Goal: Task Accomplishment & Management: Use online tool/utility

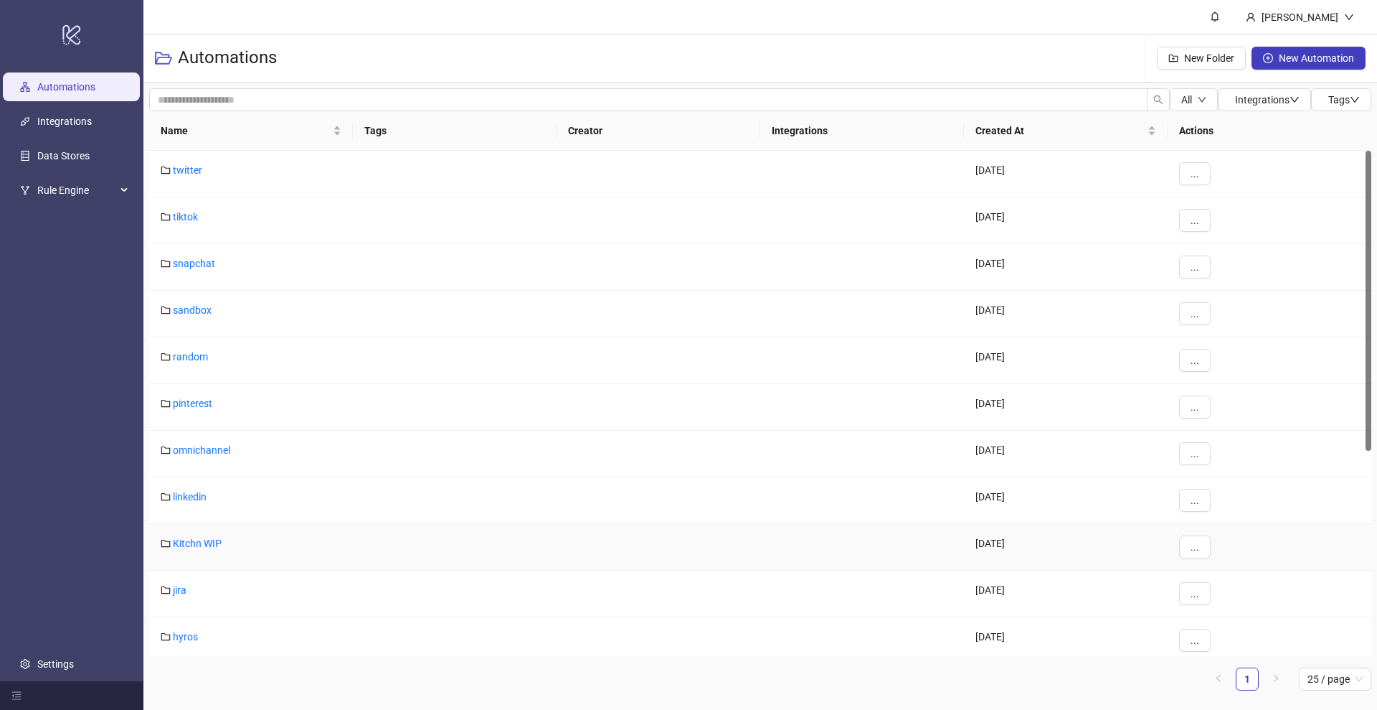
scroll to position [269, 0]
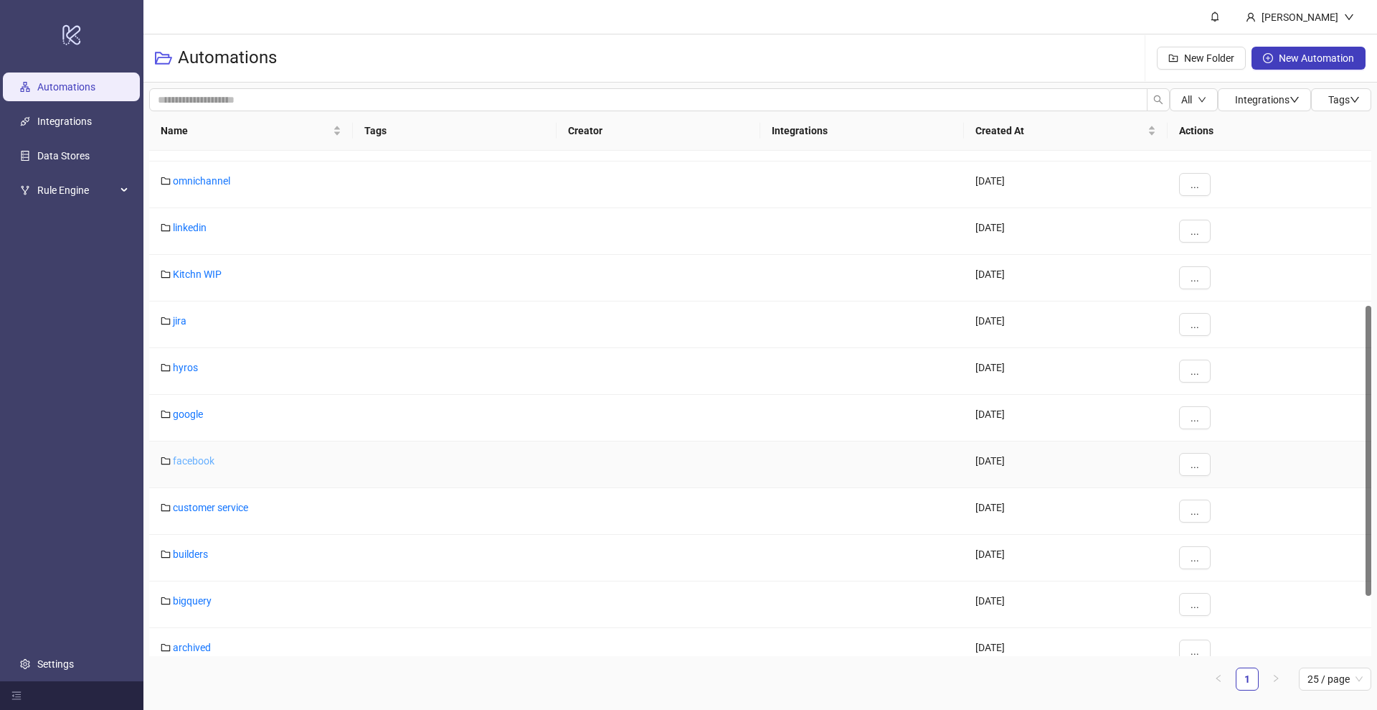
click at [189, 464] on link "facebook" at bounding box center [194, 460] width 42 height 11
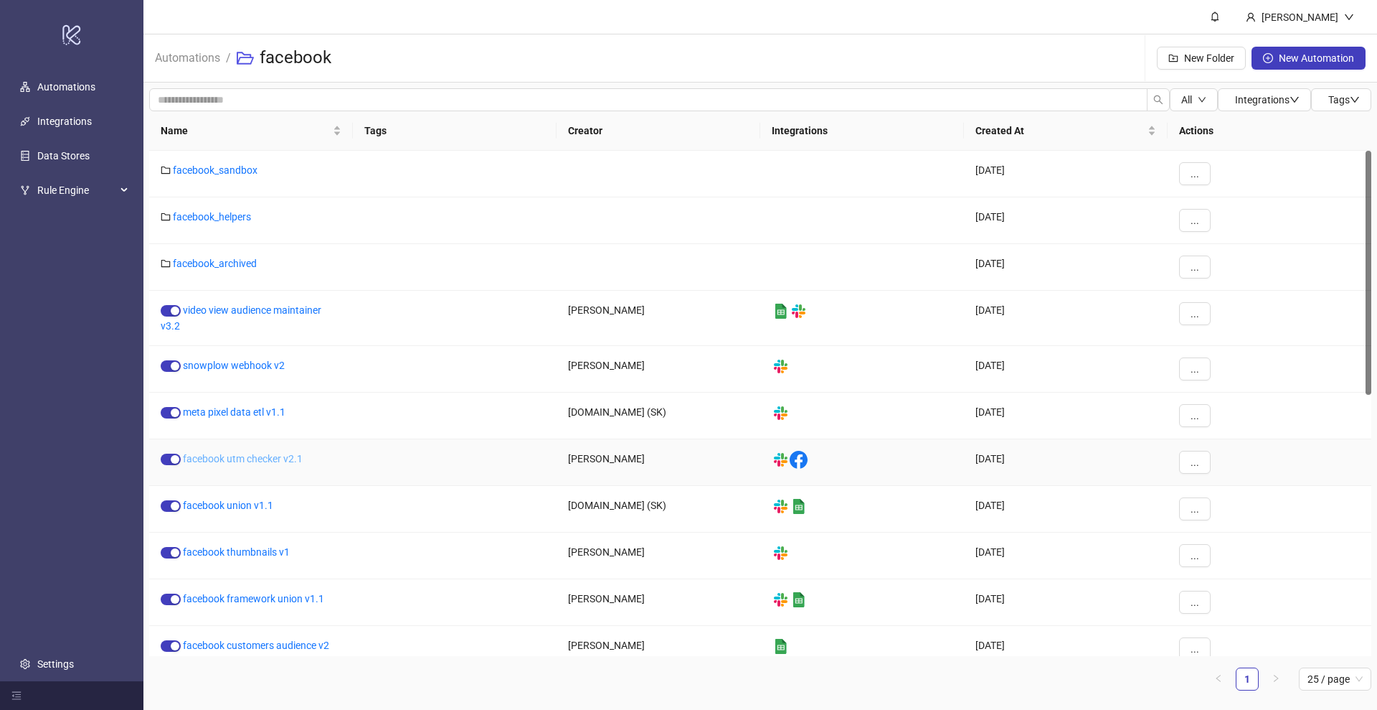
click at [256, 457] on link "facebook utm checker v2.1" at bounding box center [243, 458] width 120 height 11
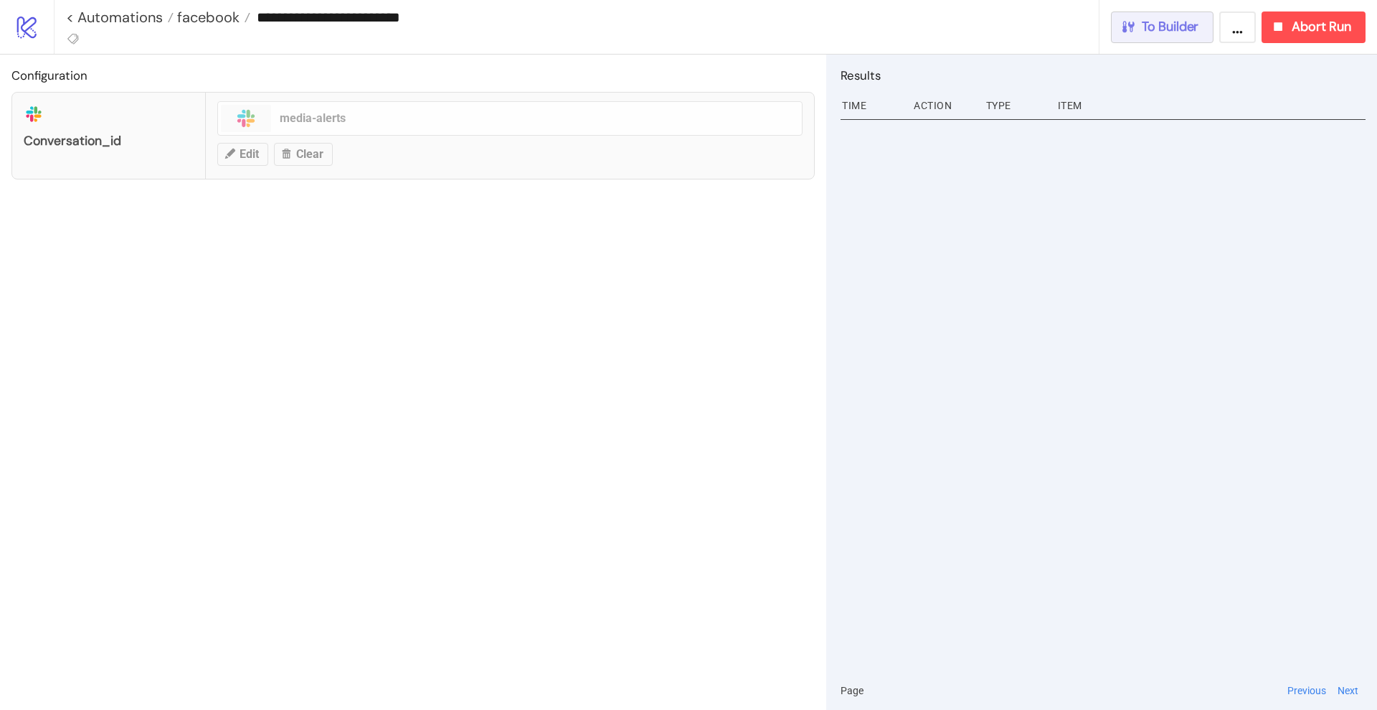
click at [1152, 27] on span "To Builder" at bounding box center [1170, 27] width 57 height 17
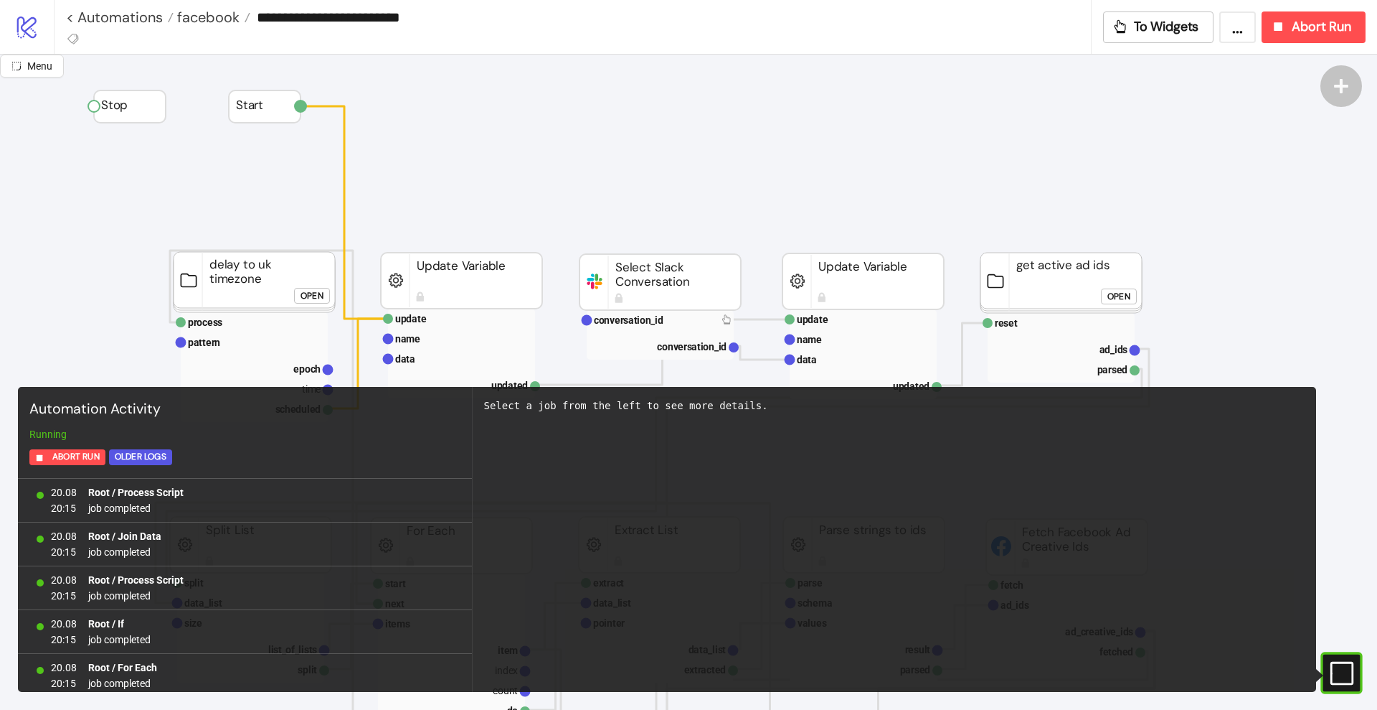
scroll to position [1275, 0]
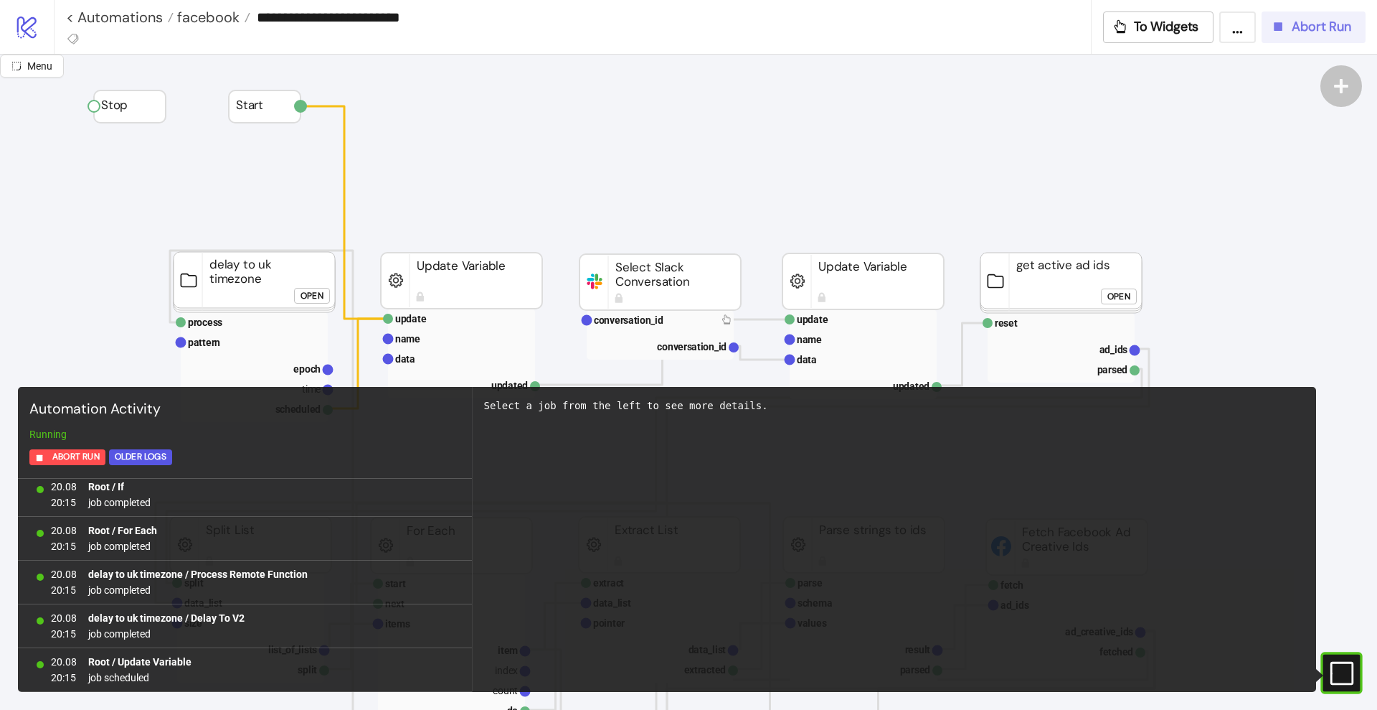
click at [1320, 37] on button "Abort Run" at bounding box center [1314, 27] width 104 height 32
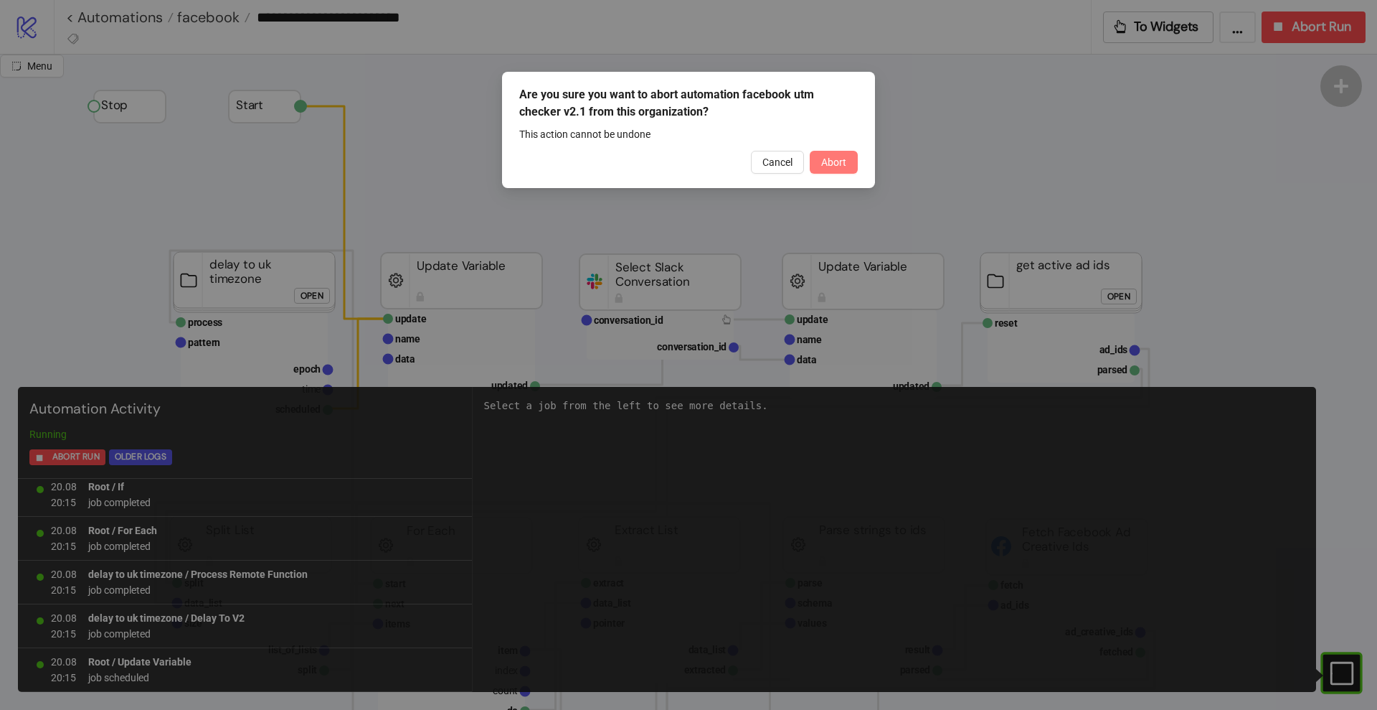
click at [841, 164] on span "Abort" at bounding box center [833, 161] width 25 height 11
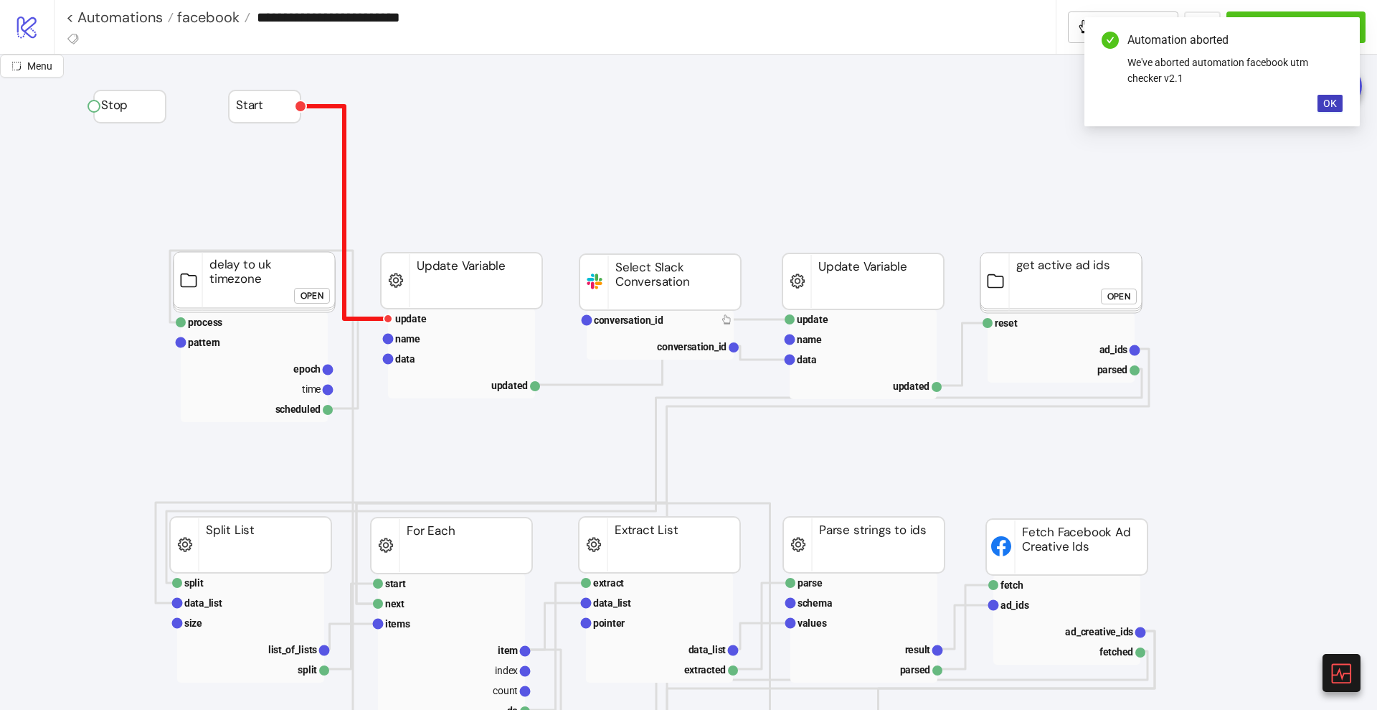
click at [344, 170] on polyline at bounding box center [345, 212] width 88 height 212
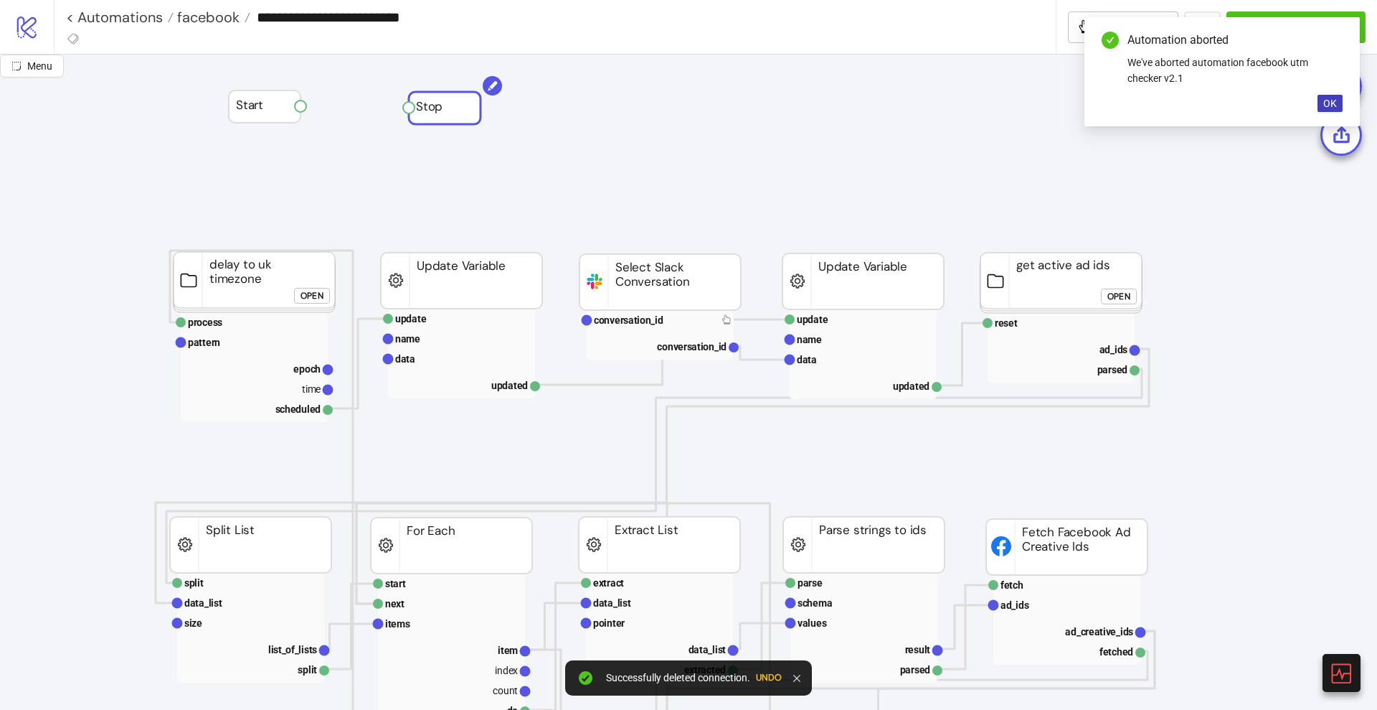
drag, startPoint x: 128, startPoint y: 112, endPoint x: 443, endPoint y: 113, distance: 315.0
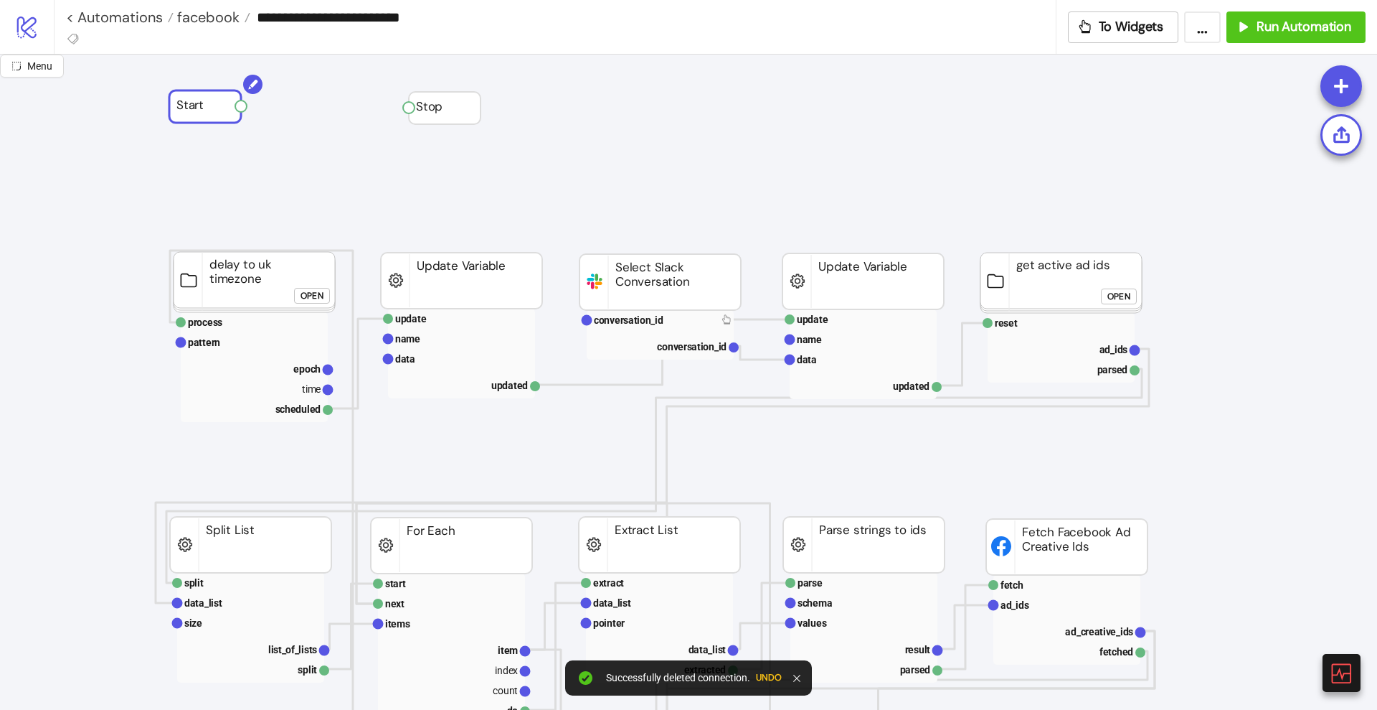
drag, startPoint x: 237, startPoint y: 113, endPoint x: 187, endPoint y: 113, distance: 49.5
drag, startPoint x: 420, startPoint y: 114, endPoint x: 371, endPoint y: 113, distance: 48.8
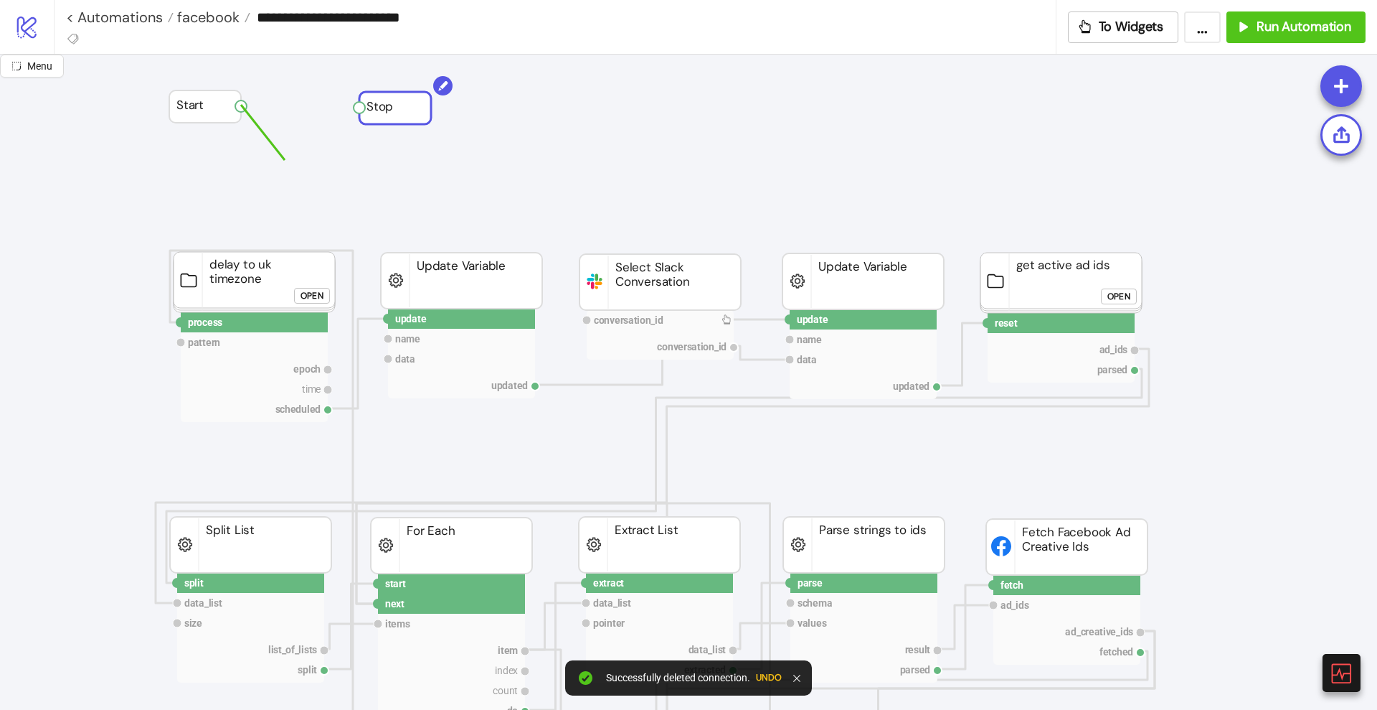
drag, startPoint x: 245, startPoint y: 105, endPoint x: 317, endPoint y: 209, distance: 126.4
click at [386, 319] on circle at bounding box center [388, 318] width 9 height 9
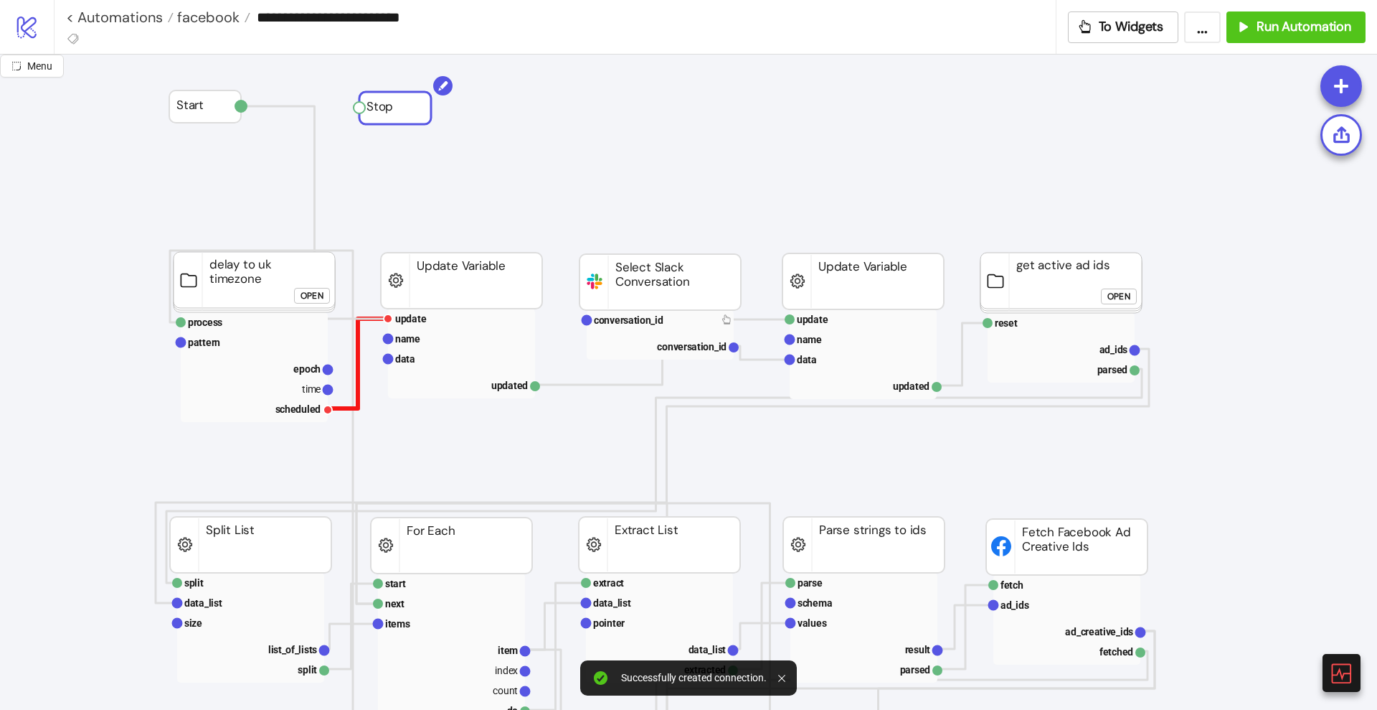
click at [357, 339] on polyline at bounding box center [358, 364] width 60 height 90
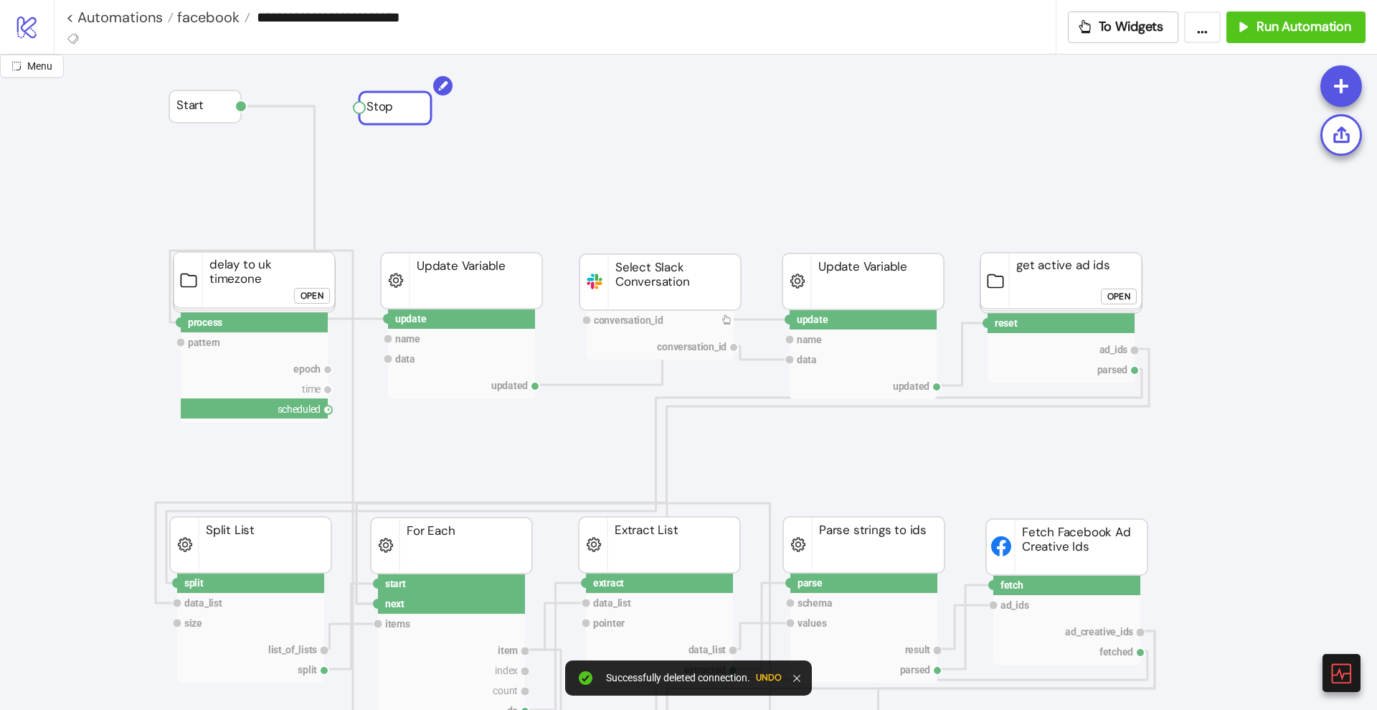
drag, startPoint x: 329, startPoint y: 410, endPoint x: 325, endPoint y: 434, distance: 24.7
click at [178, 322] on circle at bounding box center [180, 322] width 9 height 9
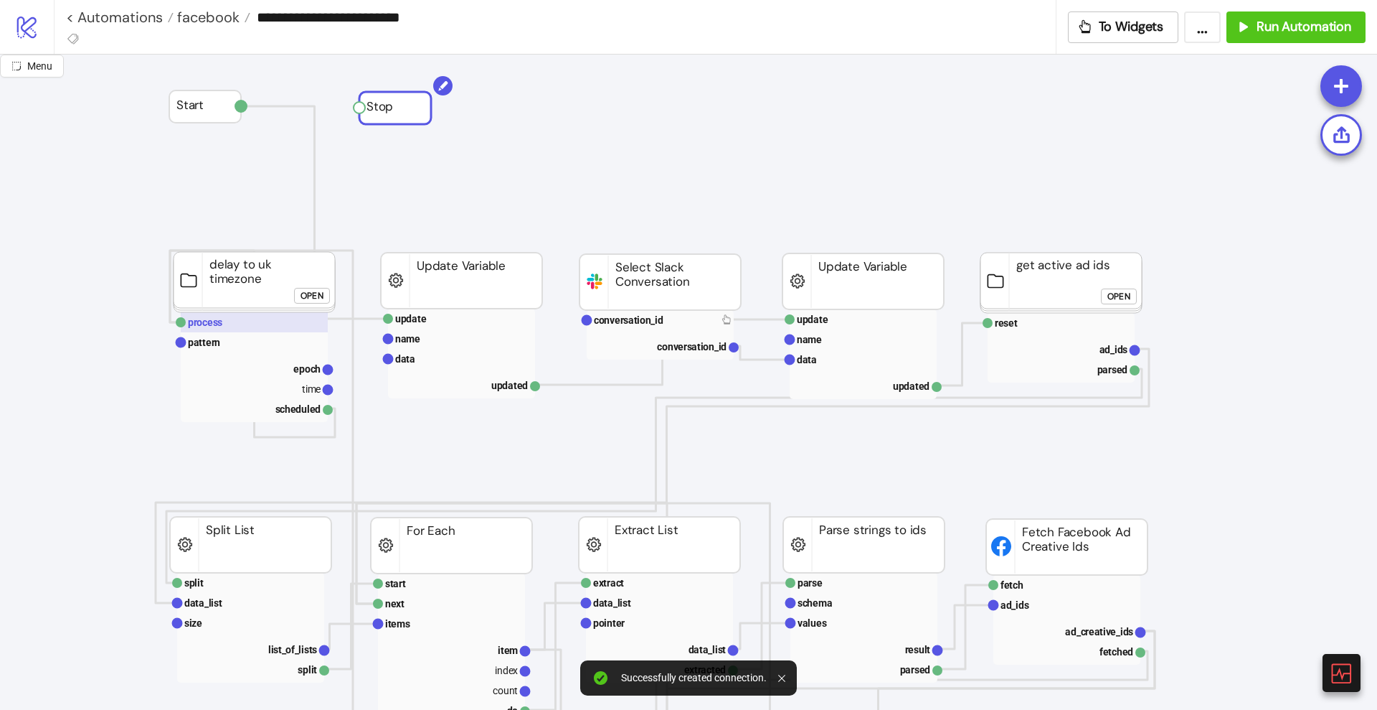
click at [229, 322] on rect at bounding box center [254, 322] width 147 height 20
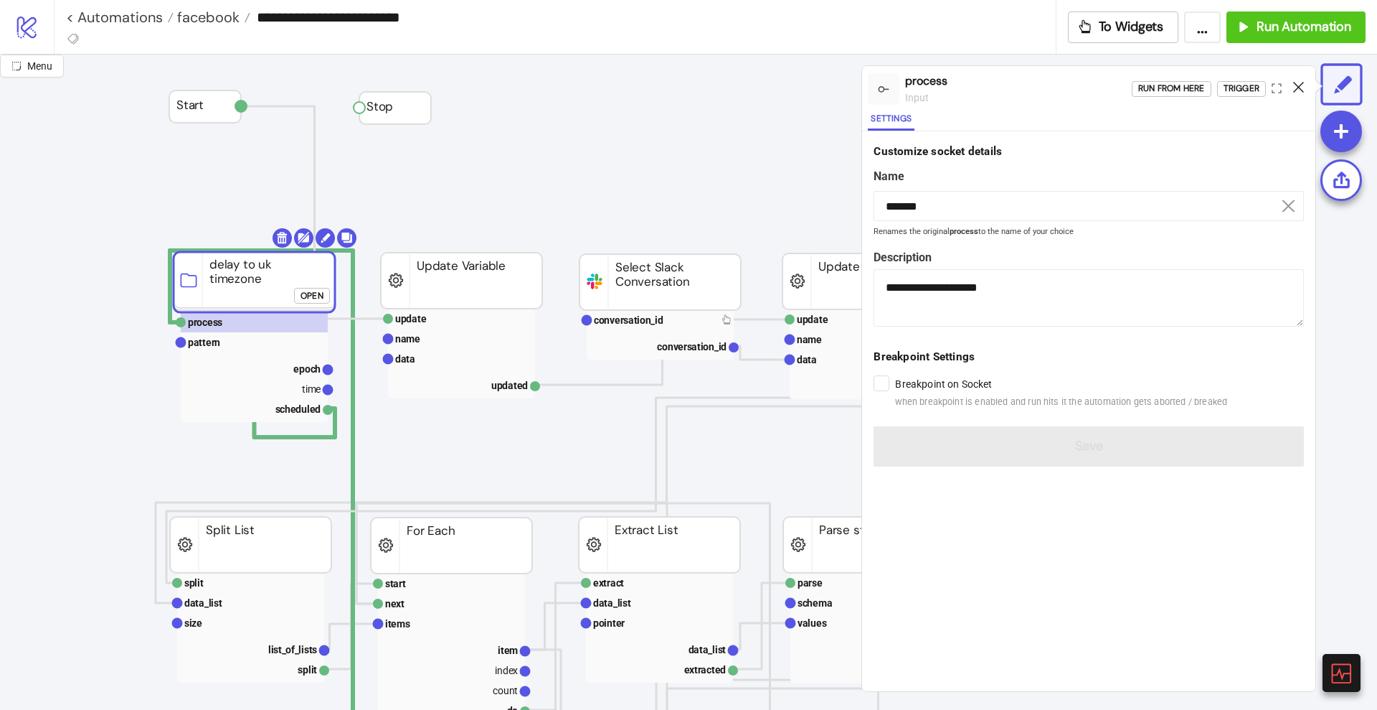
click at [1299, 86] on icon at bounding box center [1299, 87] width 11 height 11
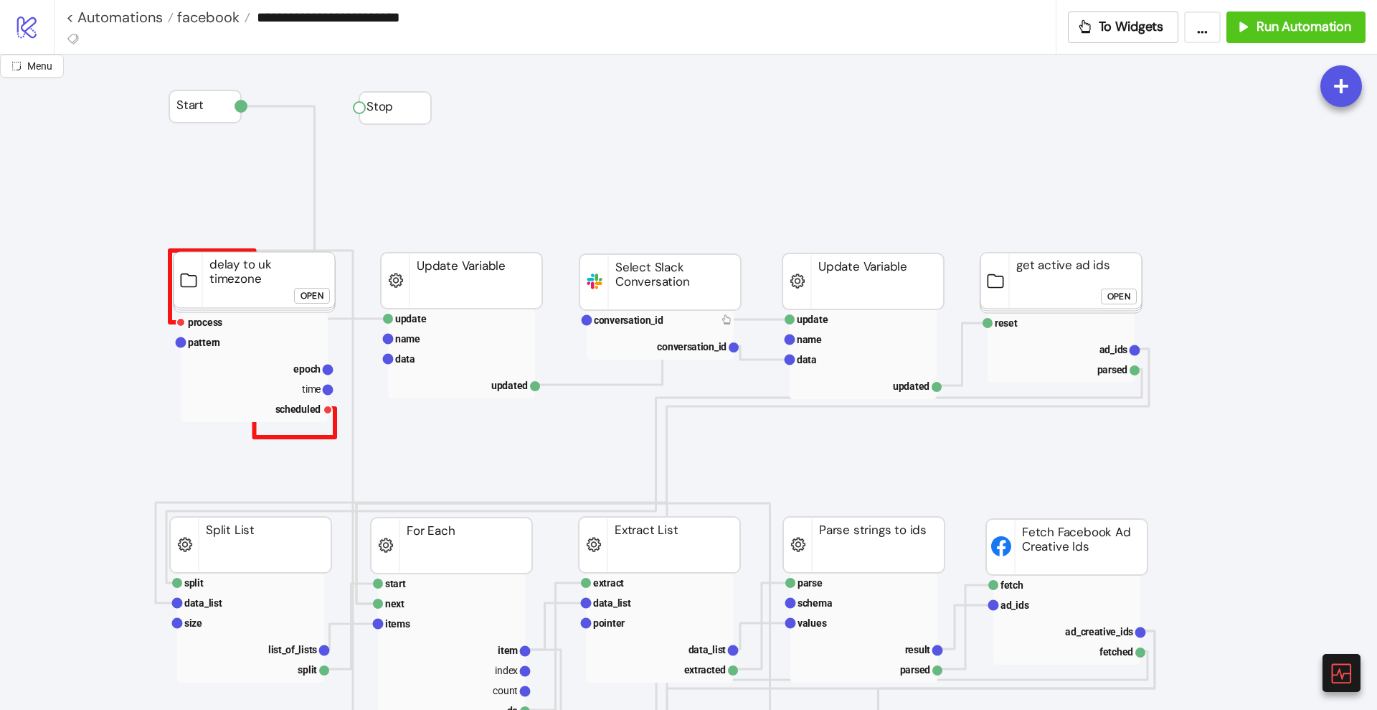
click at [334, 435] on polyline at bounding box center [252, 343] width 165 height 187
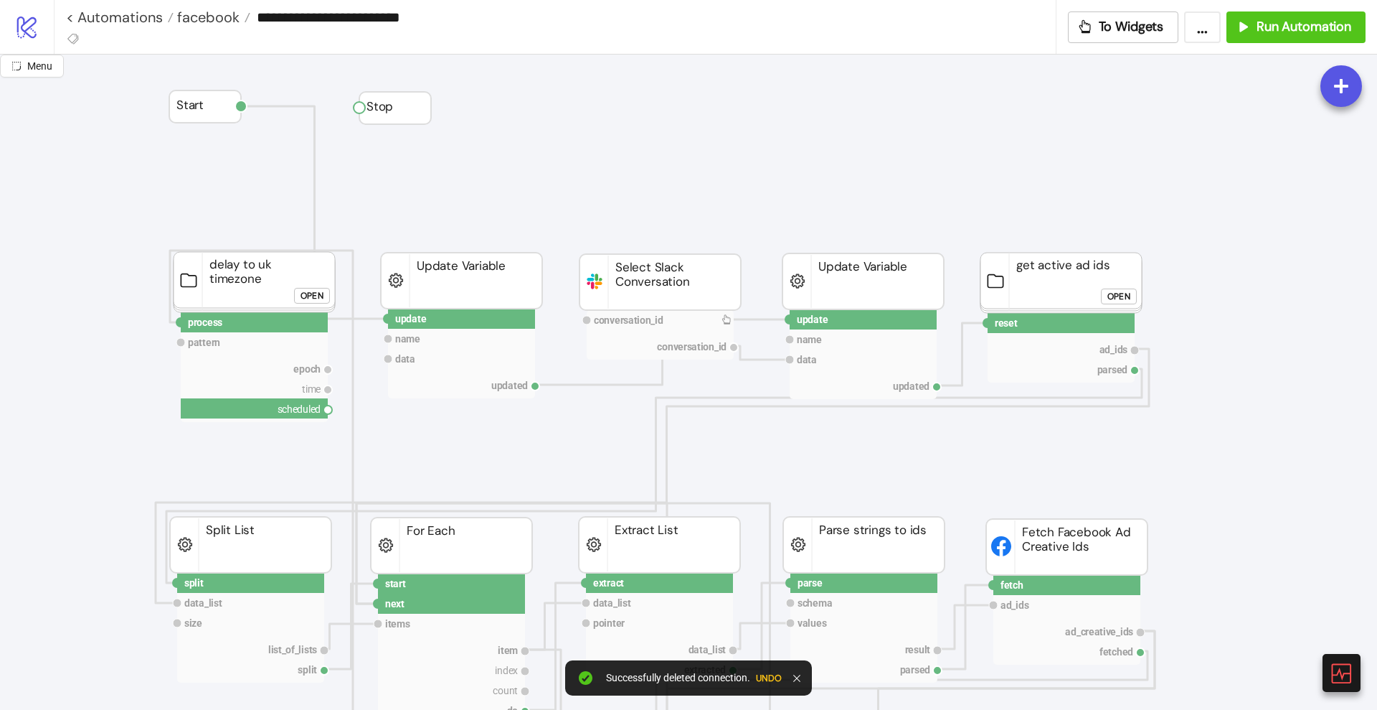
drag, startPoint x: 330, startPoint y: 411, endPoint x: 357, endPoint y: 409, distance: 26.6
click at [387, 318] on circle at bounding box center [388, 318] width 9 height 9
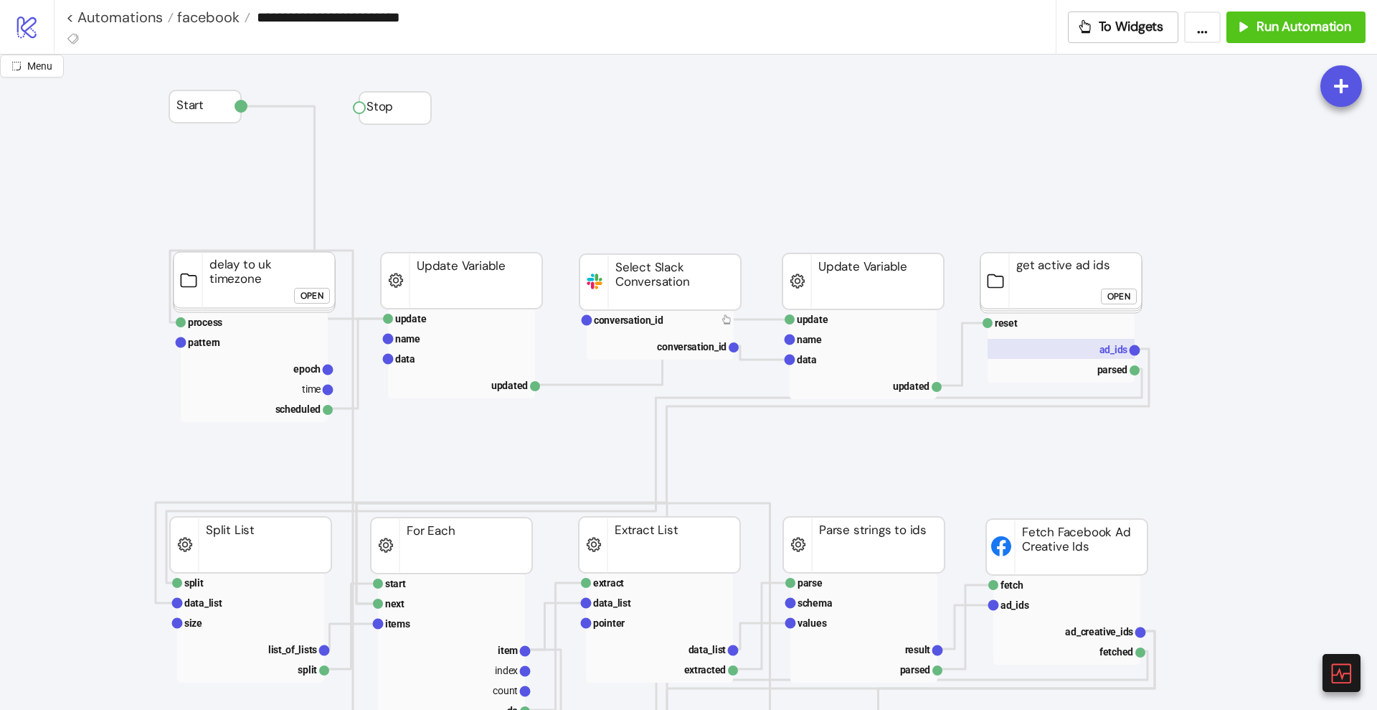
click at [1095, 348] on rect at bounding box center [1061, 349] width 147 height 20
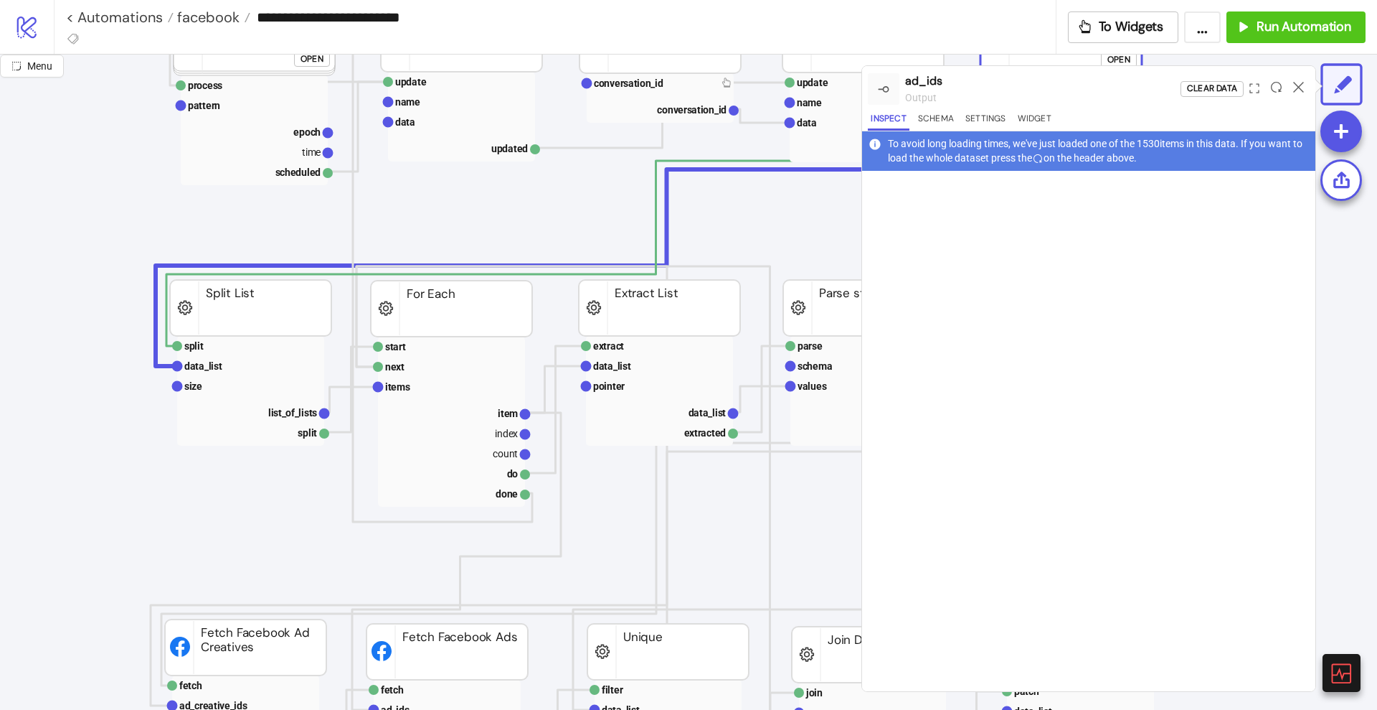
scroll to position [448, 0]
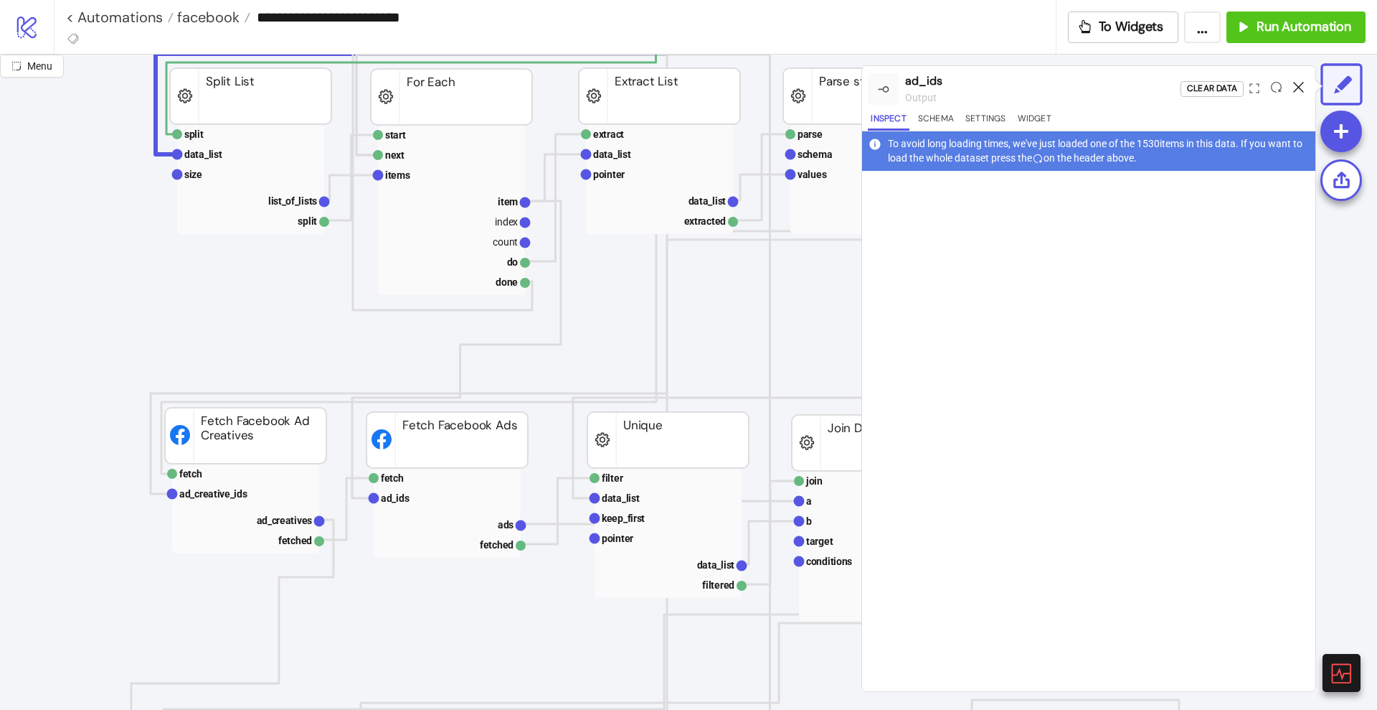
click at [1301, 86] on icon at bounding box center [1299, 87] width 11 height 11
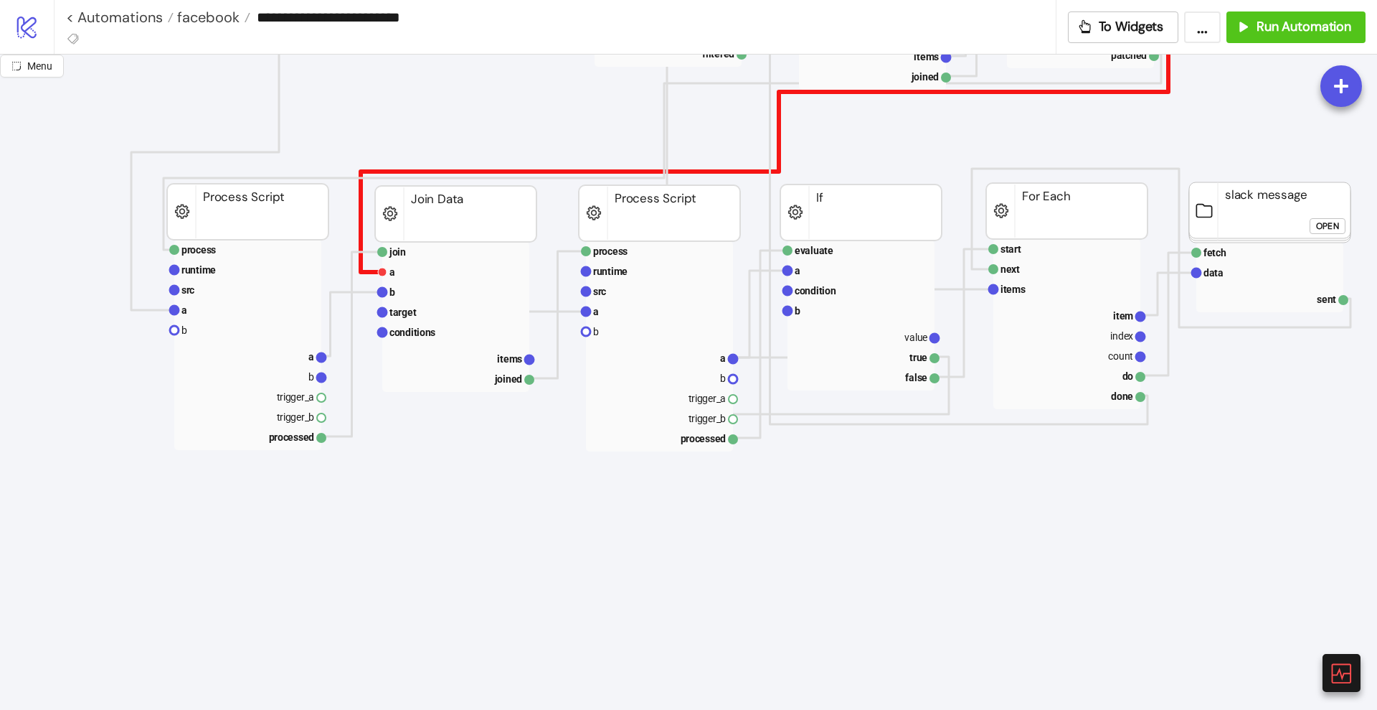
scroll to position [986, 0]
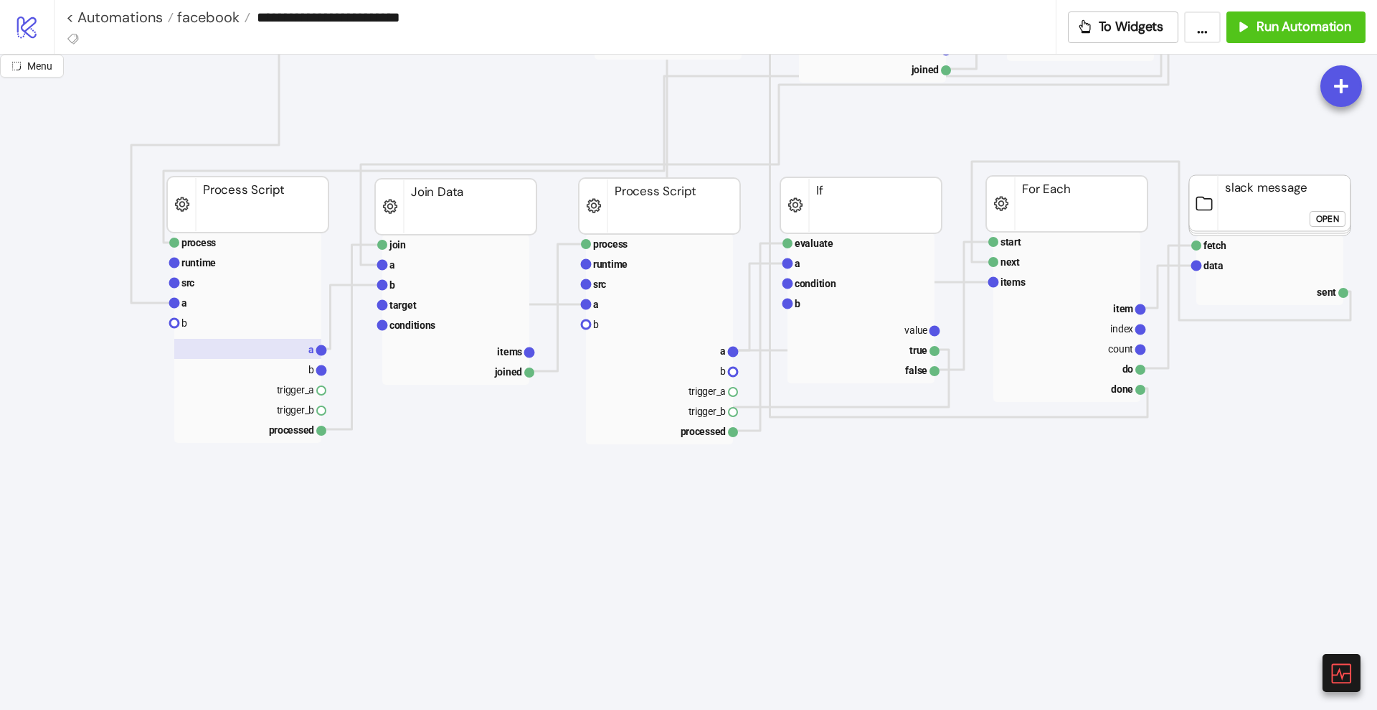
click at [263, 348] on rect at bounding box center [247, 349] width 147 height 20
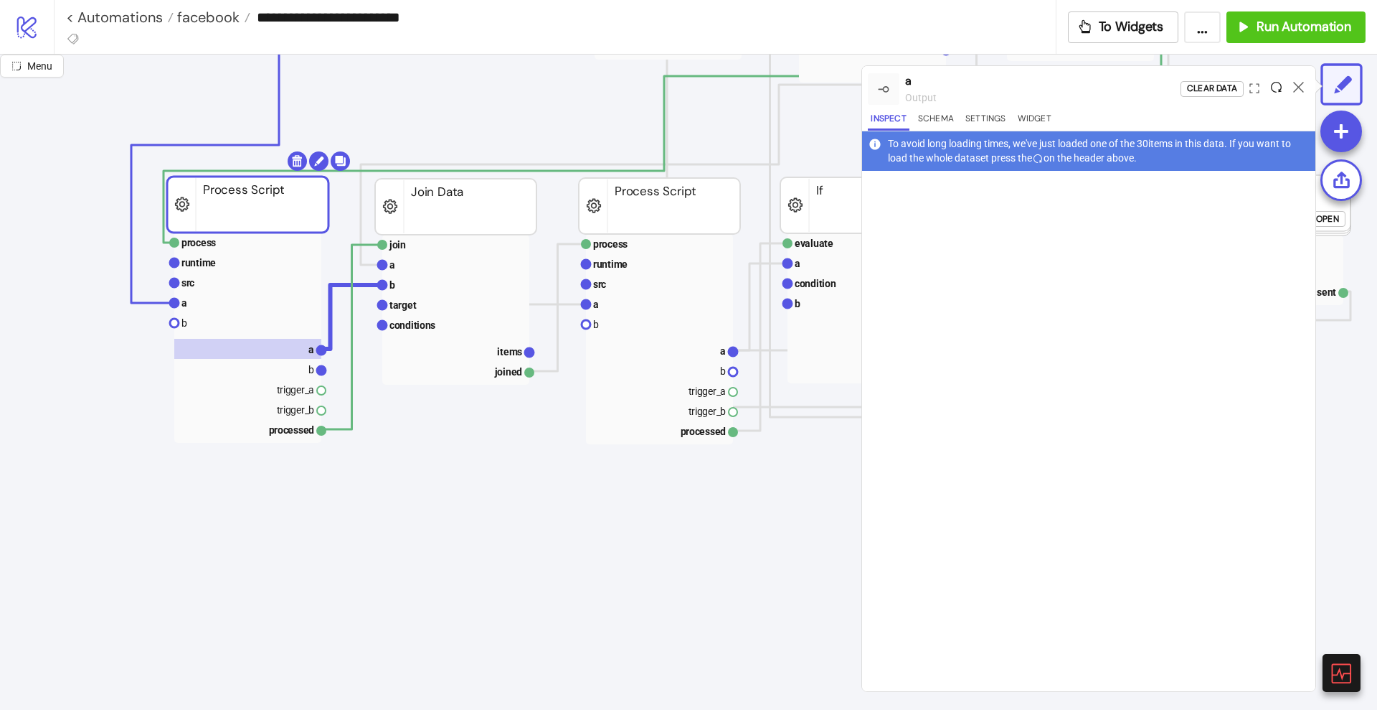
click at [1276, 86] on icon at bounding box center [1276, 87] width 11 height 11
click at [1277, 87] on icon at bounding box center [1276, 87] width 11 height 11
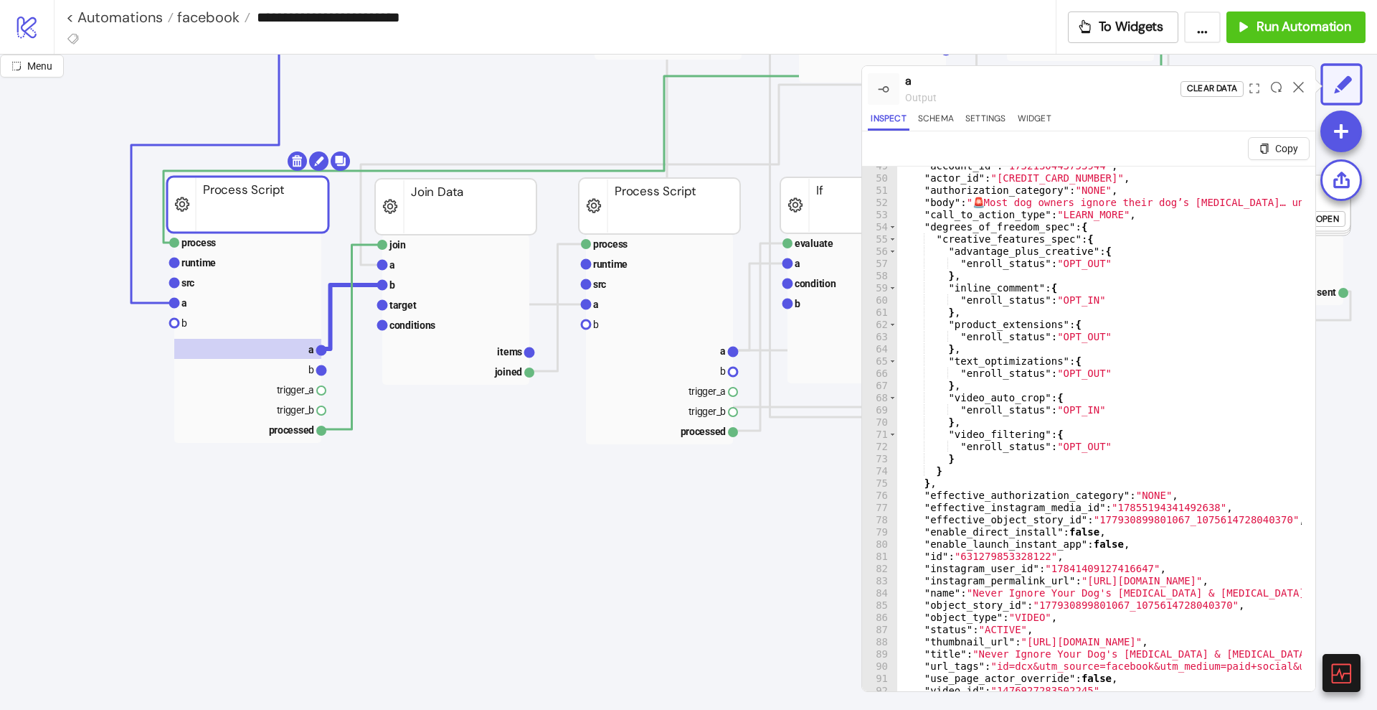
scroll to position [646, 0]
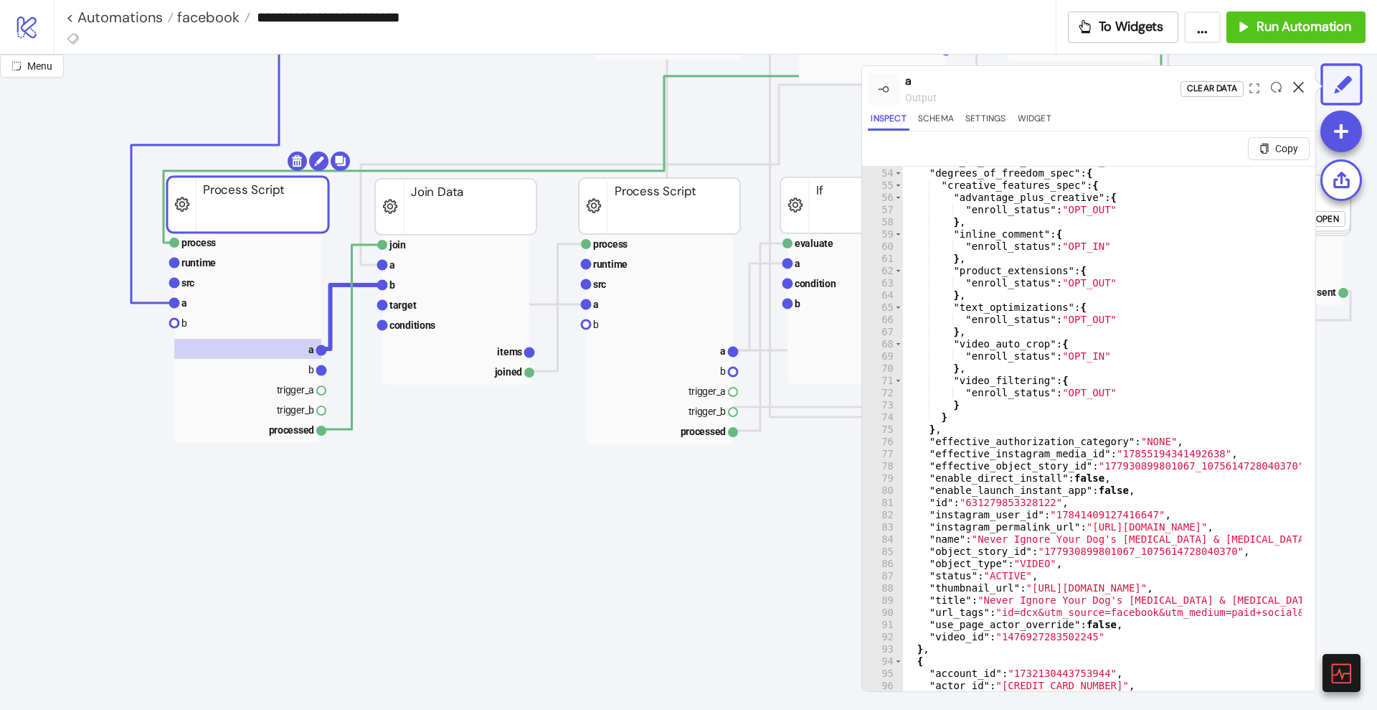
click at [1298, 85] on icon at bounding box center [1299, 87] width 11 height 11
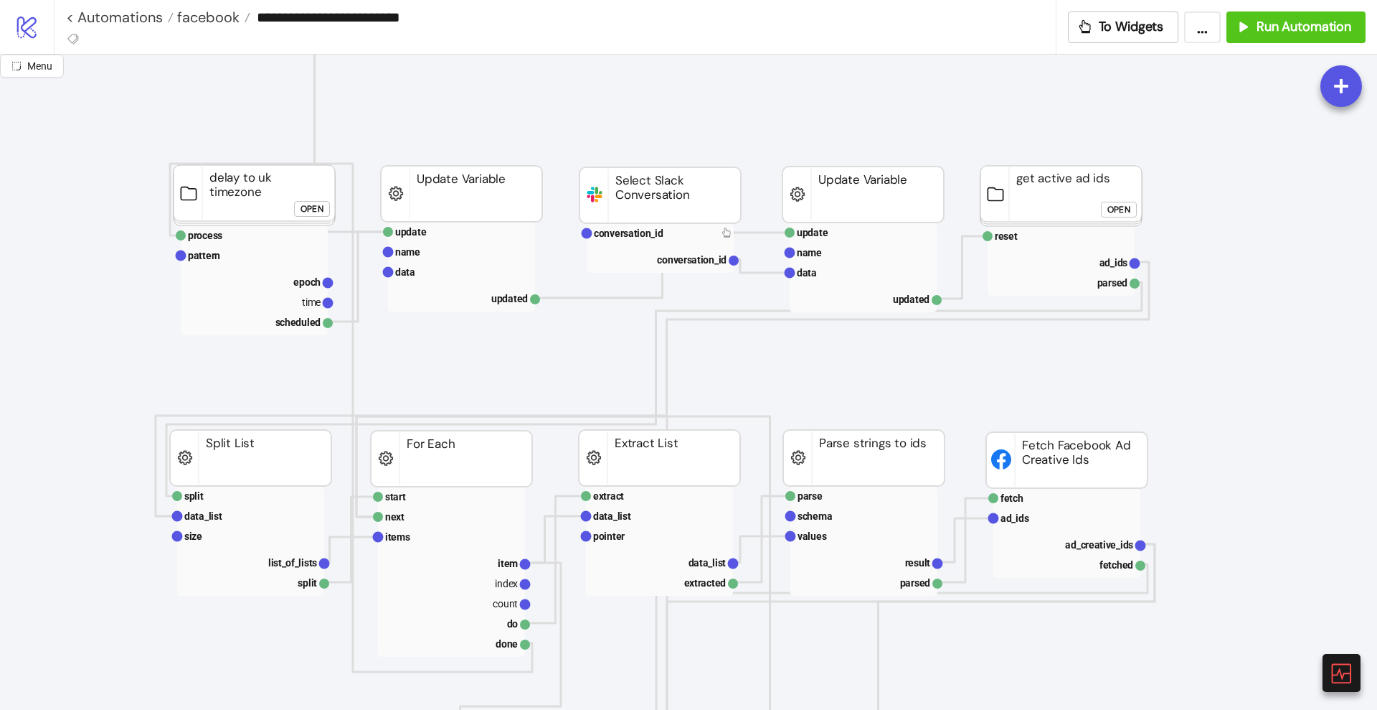
scroll to position [0, 0]
